Goal: Task Accomplishment & Management: Complete application form

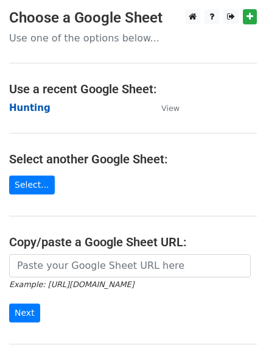
click at [30, 105] on strong "Hunting" at bounding box center [29, 107] width 41 height 11
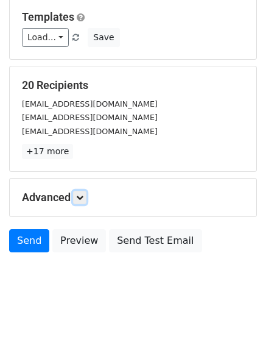
click at [82, 202] on link at bounding box center [79, 197] width 13 height 13
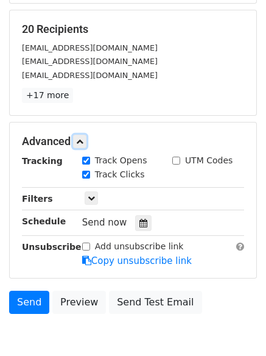
scroll to position [228, 0]
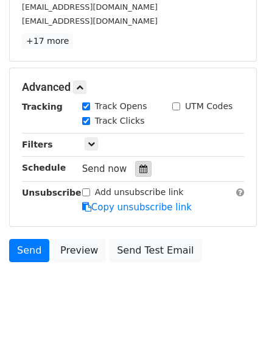
click at [142, 161] on div at bounding box center [143, 169] width 16 height 16
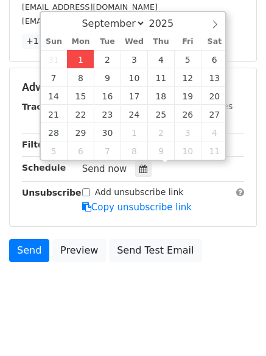
type input "2025-09-01 12:00"
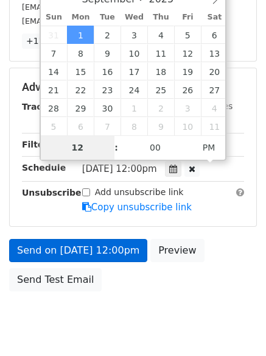
type input "4"
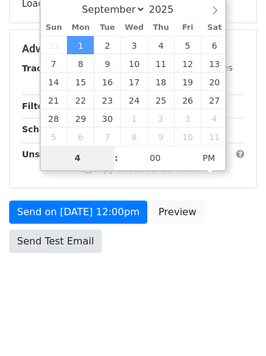
scroll to position [228, 0]
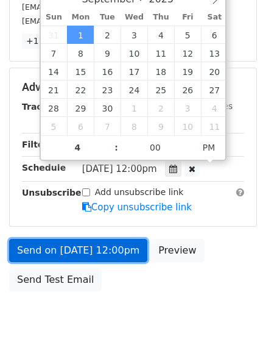
type input "2025-09-01 16:00"
click at [72, 246] on link "Send on Sep 1 at 12:00pm" at bounding box center [78, 250] width 138 height 23
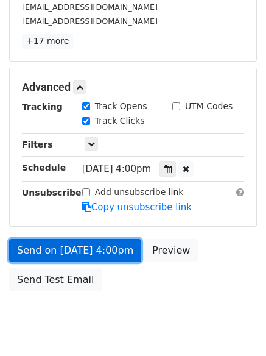
click at [80, 249] on link "Send on Sep 1 at 4:00pm" at bounding box center [75, 250] width 132 height 23
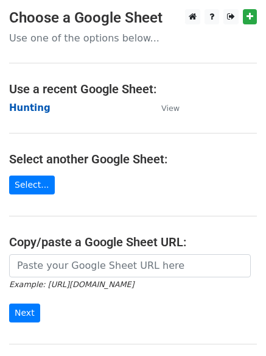
click at [30, 104] on strong "Hunting" at bounding box center [29, 107] width 41 height 11
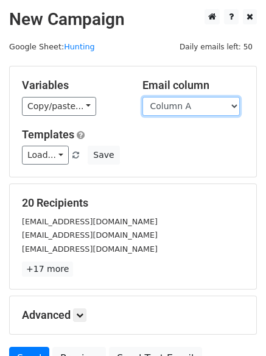
click at [191, 103] on select "Column A Column B Column C Column D Column E" at bounding box center [191, 106] width 97 height 19
select select "Column B"
click at [143, 97] on select "Column A Column B Column C Column D Column E" at bounding box center [191, 106] width 97 height 19
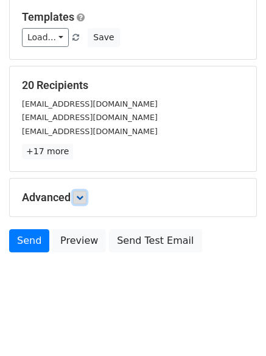
click at [83, 201] on link at bounding box center [79, 197] width 13 height 13
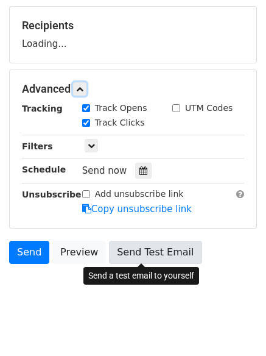
scroll to position [181, 0]
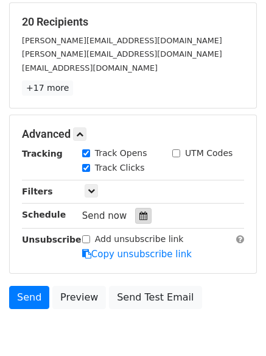
click at [138, 210] on div at bounding box center [143, 216] width 16 height 16
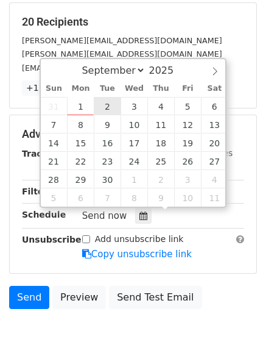
type input "2025-09-02 12:00"
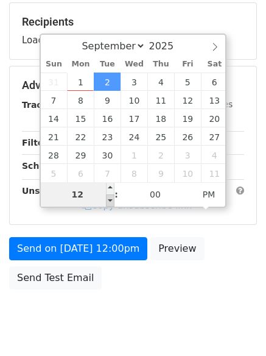
type input "5"
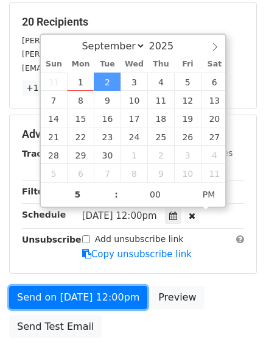
type input "2025-09-02 17:00"
click at [72, 299] on link "Send on Sep 2 at 12:00pm" at bounding box center [78, 297] width 138 height 23
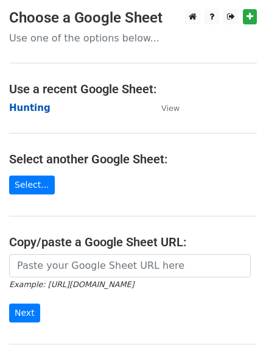
click at [29, 107] on strong "Hunting" at bounding box center [29, 107] width 41 height 11
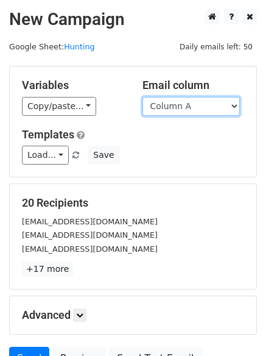
drag, startPoint x: 183, startPoint y: 102, endPoint x: 188, endPoint y: 113, distance: 12.3
click at [183, 102] on select "Column A Column B Column C Column D Column E" at bounding box center [191, 106] width 97 height 19
select select "Column C"
click at [143, 97] on select "Column A Column B Column C Column D Column E" at bounding box center [191, 106] width 97 height 19
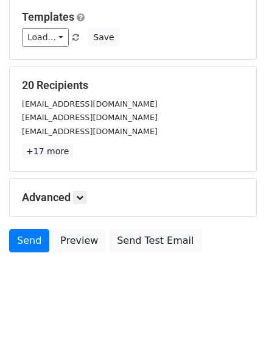
click at [84, 205] on div "Advanced Tracking Track Opens UTM Codes Track Clicks Filters Only include sprea…" at bounding box center [133, 197] width 247 height 38
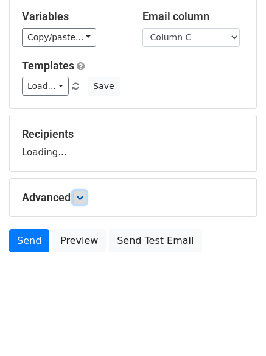
click at [83, 199] on icon at bounding box center [79, 197] width 7 height 7
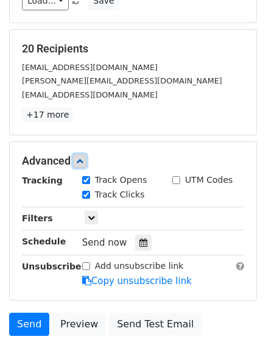
scroll to position [188, 0]
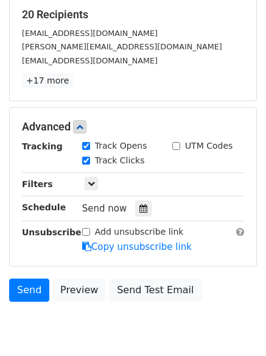
drag, startPoint x: 141, startPoint y: 206, endPoint x: 68, endPoint y: 192, distance: 74.4
click at [141, 207] on icon at bounding box center [144, 208] width 8 height 9
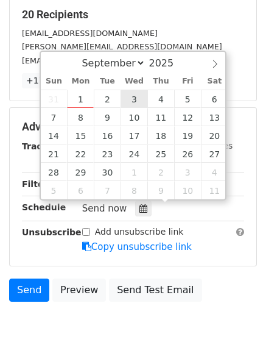
type input "2025-09-03 12:00"
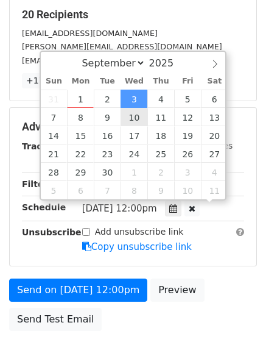
drag, startPoint x: 145, startPoint y: 97, endPoint x: 137, endPoint y: 99, distance: 8.0
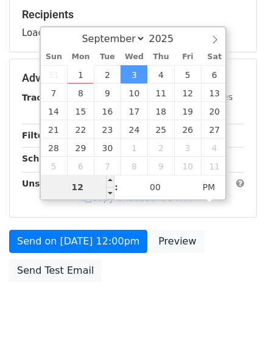
type input "6"
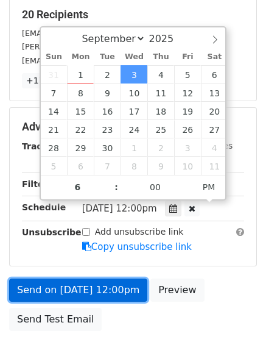
type input "2025-09-03 18:00"
click at [82, 288] on link "Send on Sep 3 at 12:00pm" at bounding box center [78, 289] width 138 height 23
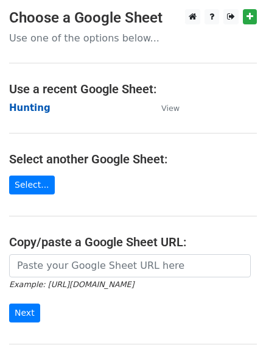
click at [31, 107] on strong "Hunting" at bounding box center [29, 107] width 41 height 11
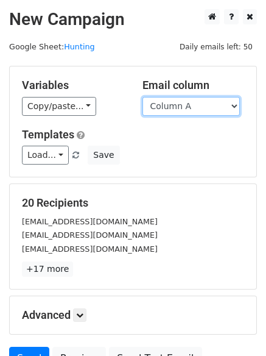
click at [182, 107] on select "Column A Column B Column C Column D Column E" at bounding box center [191, 106] width 97 height 19
select select "Column D"
click at [143, 97] on select "Column A Column B Column C Column D Column E" at bounding box center [191, 106] width 97 height 19
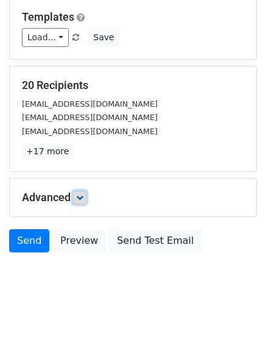
drag, startPoint x: 83, startPoint y: 193, endPoint x: 88, endPoint y: 197, distance: 6.9
click at [83, 194] on link at bounding box center [79, 197] width 13 height 13
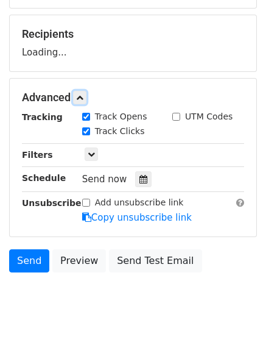
scroll to position [171, 0]
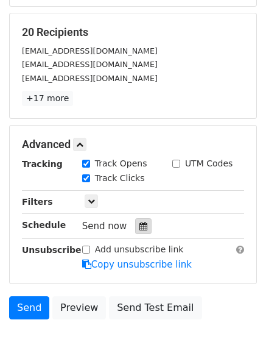
drag, startPoint x: 140, startPoint y: 220, endPoint x: 150, endPoint y: 197, distance: 25.1
click at [139, 221] on div at bounding box center [143, 226] width 16 height 16
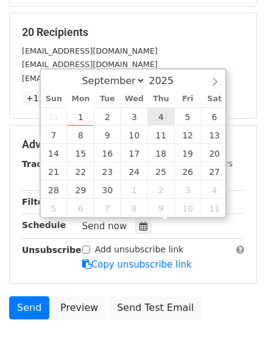
type input "2025-09-04 12:00"
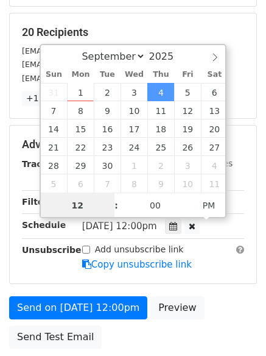
scroll to position [1, 0]
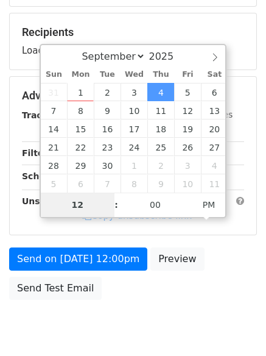
type input "7"
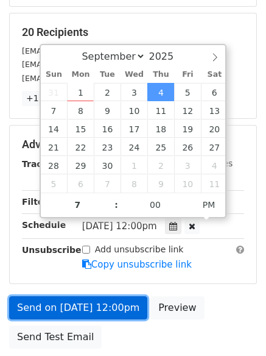
type input "2025-09-04 19:00"
click at [85, 307] on link "Send on Sep 4 at 12:00pm" at bounding box center [78, 307] width 138 height 23
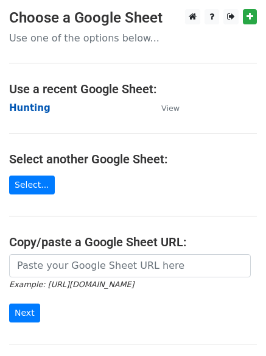
click at [37, 106] on strong "Hunting" at bounding box center [29, 107] width 41 height 11
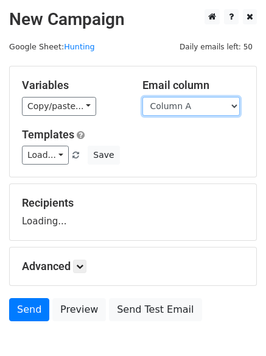
click at [184, 106] on select "Column A Column B Column C Column D Column E" at bounding box center [191, 106] width 97 height 19
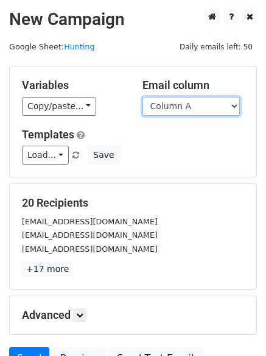
click at [186, 109] on select "Column A Column B Column C Column D Column E" at bounding box center [191, 106] width 97 height 19
select select "Column E"
click at [143, 97] on select "Column A Column B Column C Column D Column E" at bounding box center [191, 106] width 97 height 19
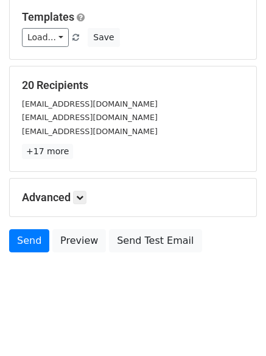
click at [74, 201] on h5 "Advanced" at bounding box center [133, 197] width 222 height 13
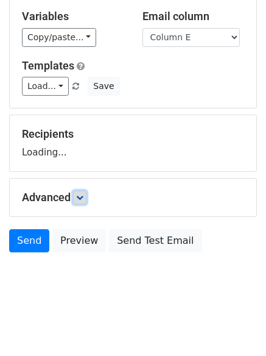
click at [77, 198] on link at bounding box center [79, 197] width 13 height 13
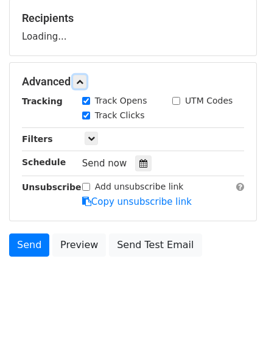
scroll to position [188, 0]
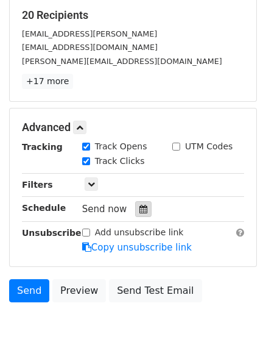
click at [140, 209] on icon at bounding box center [144, 209] width 8 height 9
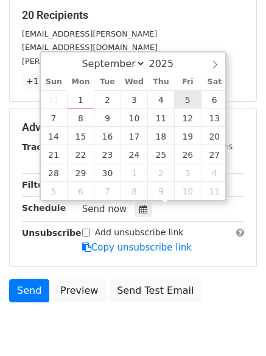
type input "[DATE] 12:00"
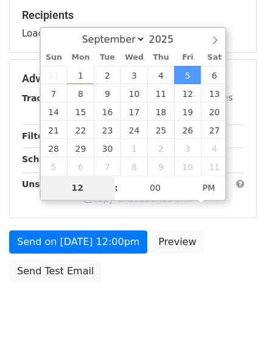
type input "8"
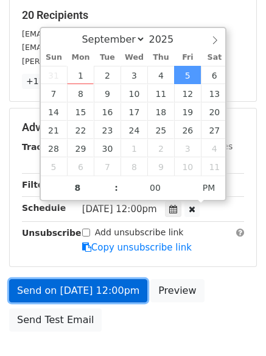
type input "[DATE] 20:00"
click at [69, 287] on link "Send on [DATE] 12:00pm" at bounding box center [78, 290] width 138 height 23
